Goal: Answer question/provide support: Share knowledge or assist other users

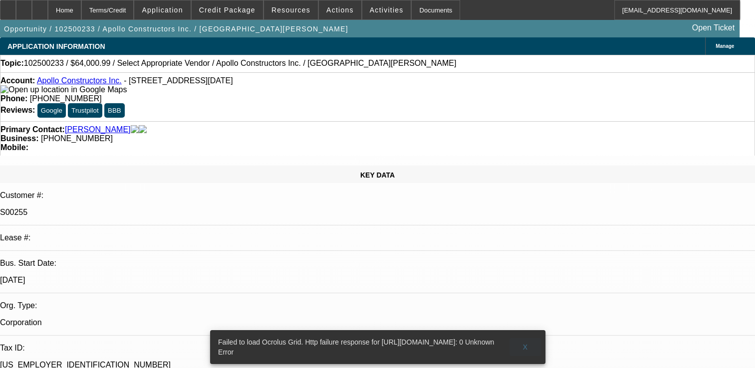
select select "0"
select select "2"
select select "0.1"
select select "1"
select select "2"
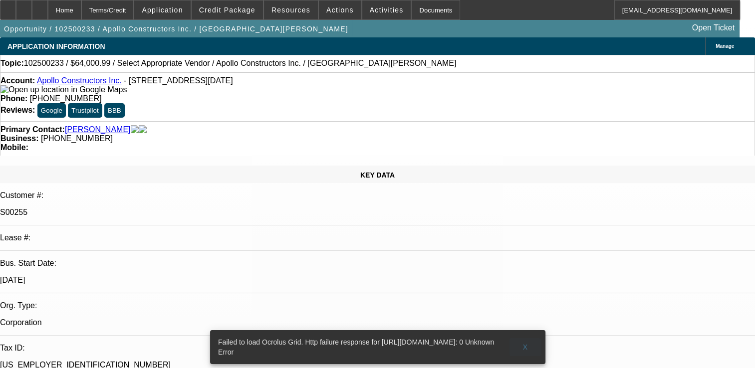
select select "4"
click at [527, 343] on span "X" at bounding box center [525, 347] width 5 height 8
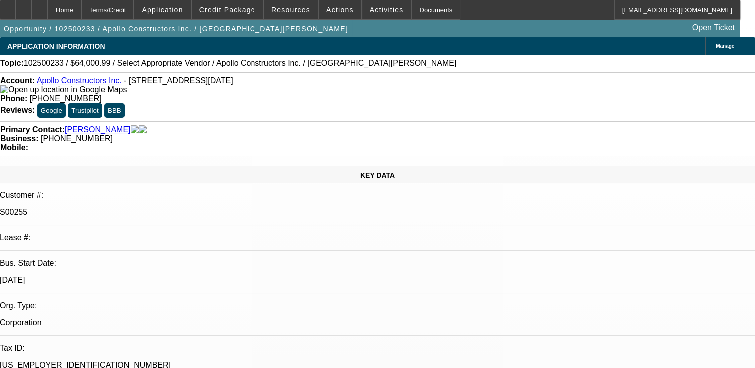
radio input "true"
type textarea "SOLD LEASE, NO PMT HISTORY"
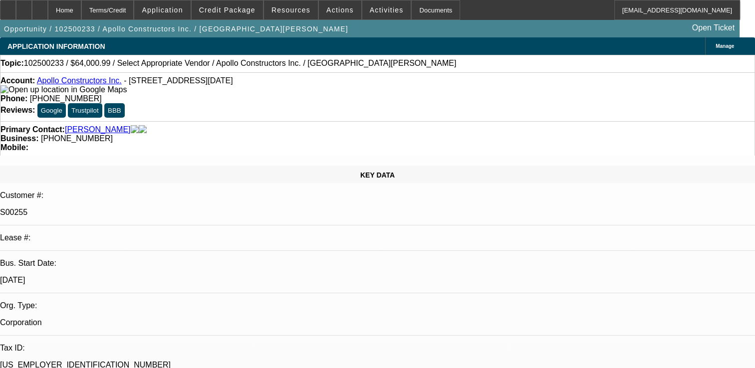
radio input "true"
select select "0"
select select "2"
select select "0.1"
select select "1"
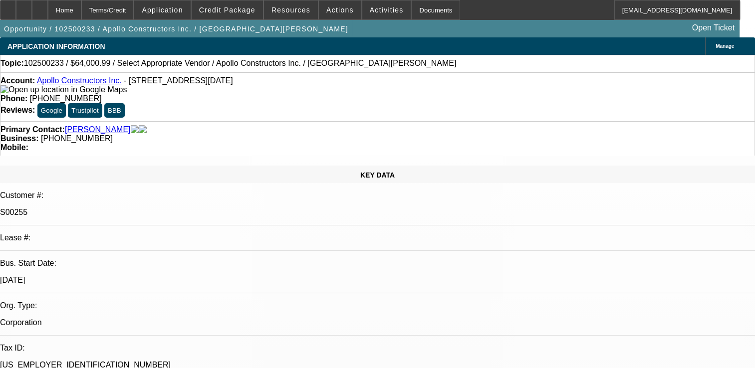
select select "2"
select select "4"
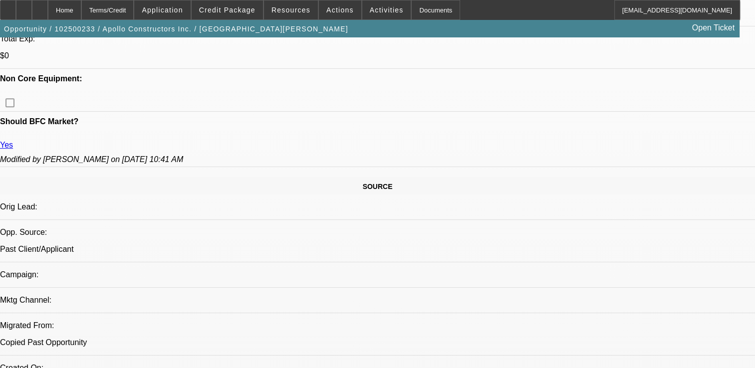
scroll to position [649, 0]
